Goal: Task Accomplishment & Management: Use online tool/utility

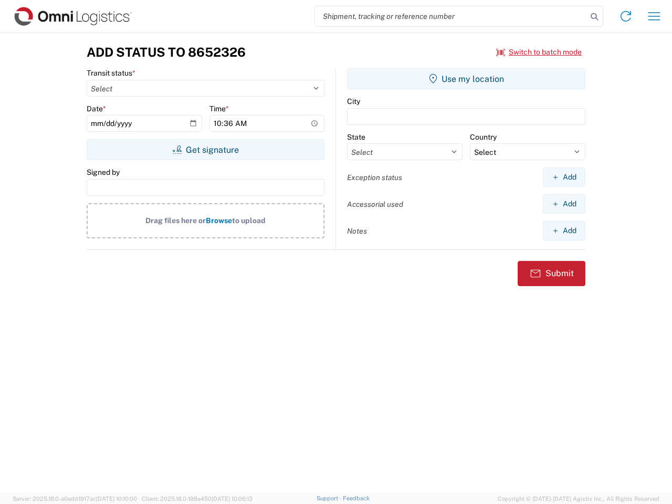
click at [451, 16] on input "search" at bounding box center [451, 16] width 272 height 20
click at [595, 17] on icon at bounding box center [594, 16] width 15 height 15
click at [626, 16] on icon at bounding box center [626, 16] width 17 height 17
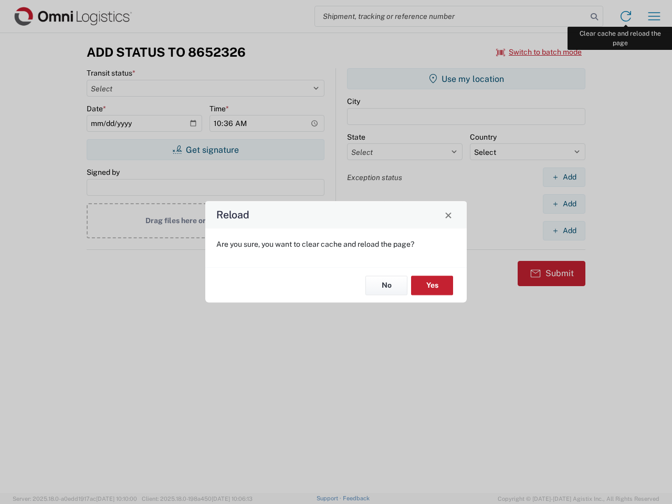
click at [655, 16] on div "Reload Are you sure, you want to clear cache and reload the page? No Yes" at bounding box center [336, 252] width 672 height 504
click at [539, 52] on div "Reload Are you sure, you want to clear cache and reload the page? No Yes" at bounding box center [336, 252] width 672 height 504
click at [205, 150] on div "Reload Are you sure, you want to clear cache and reload the page? No Yes" at bounding box center [336, 252] width 672 height 504
click at [466, 79] on div "Reload Are you sure, you want to clear cache and reload the page? No Yes" at bounding box center [336, 252] width 672 height 504
click at [564, 177] on div "Reload Are you sure, you want to clear cache and reload the page? No Yes" at bounding box center [336, 252] width 672 height 504
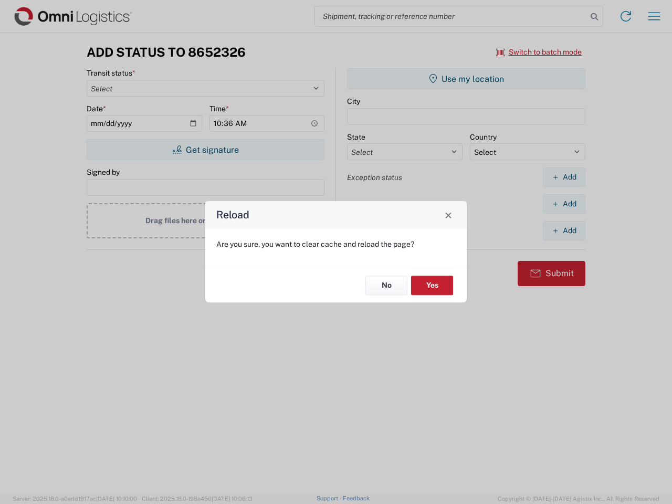
click at [564, 204] on div "Reload Are you sure, you want to clear cache and reload the page? No Yes" at bounding box center [336, 252] width 672 height 504
click at [564, 231] on div "Reload Are you sure, you want to clear cache and reload the page? No Yes" at bounding box center [336, 252] width 672 height 504
